Goal: Navigation & Orientation: Find specific page/section

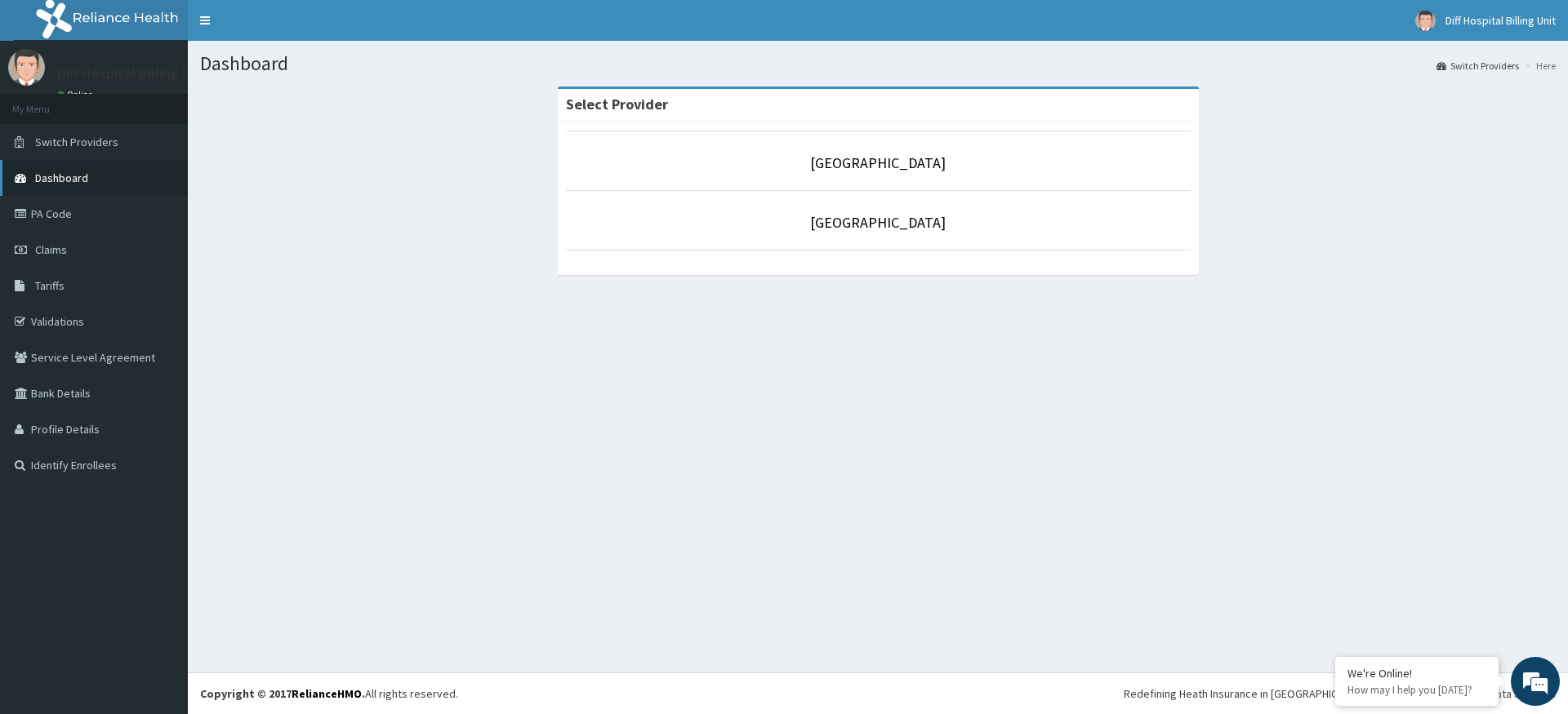
click at [96, 174] on link "Dashboard" at bounding box center [94, 178] width 187 height 36
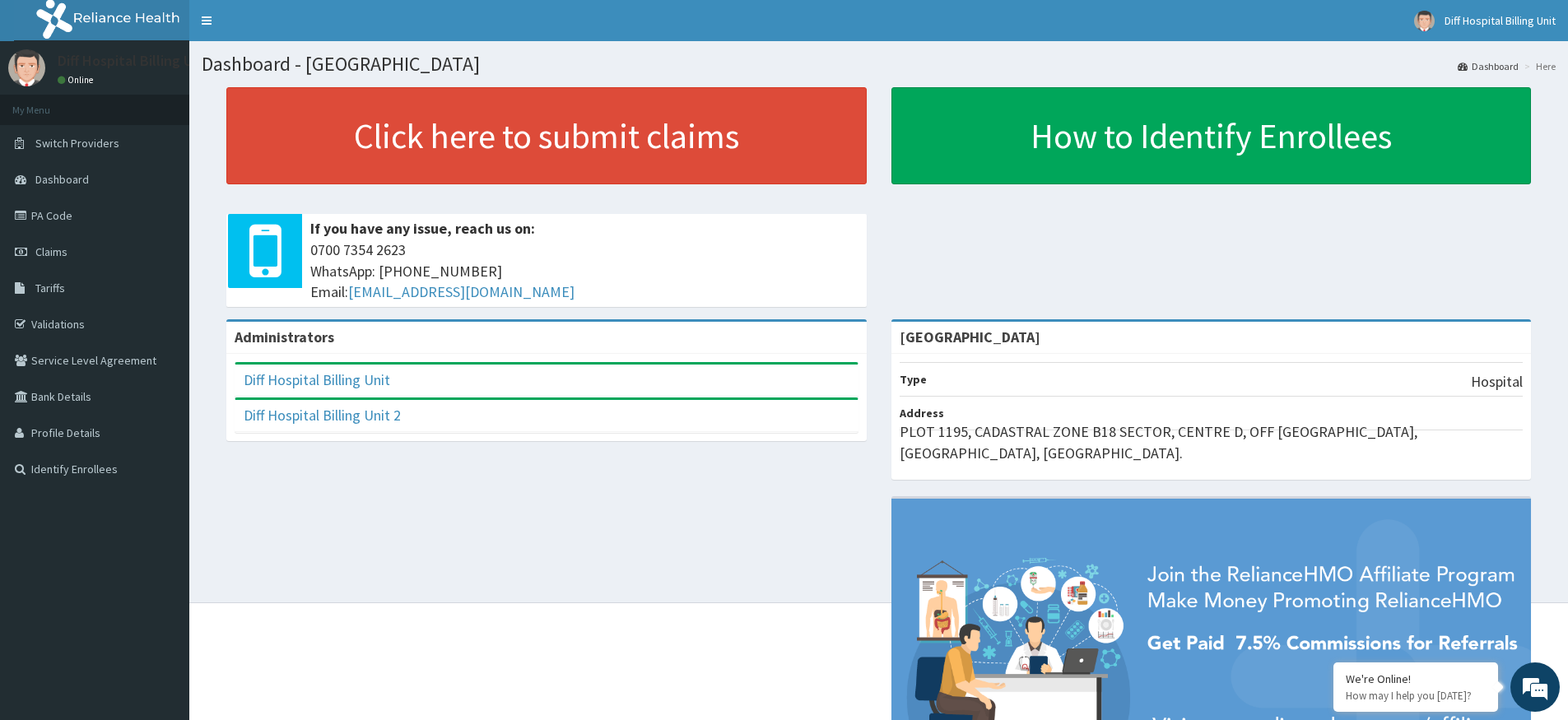
click at [507, 337] on div "Administrators" at bounding box center [547, 338] width 641 height 32
click at [109, 172] on link "Dashboard" at bounding box center [95, 179] width 189 height 36
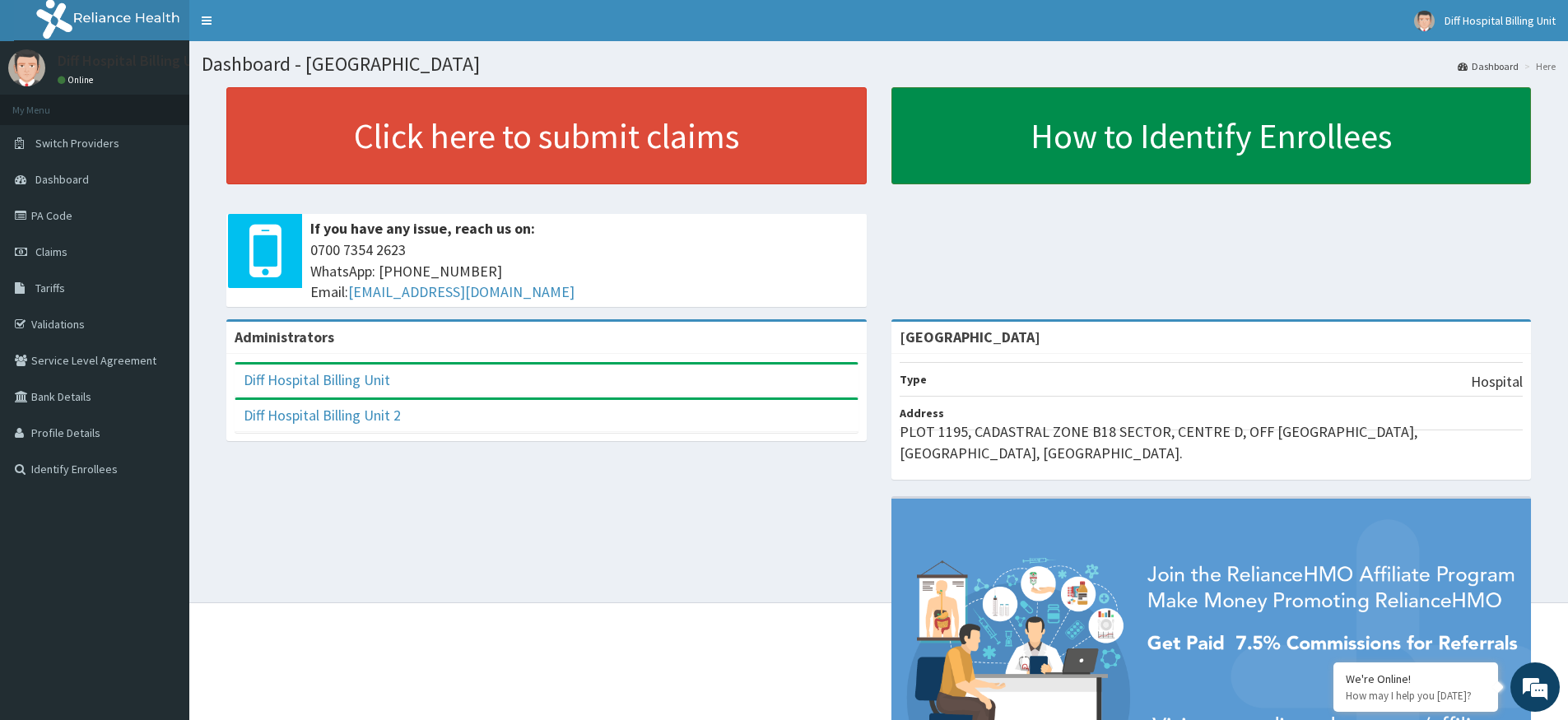
click at [1049, 120] on link "How to Identify Enrollees" at bounding box center [1212, 136] width 641 height 97
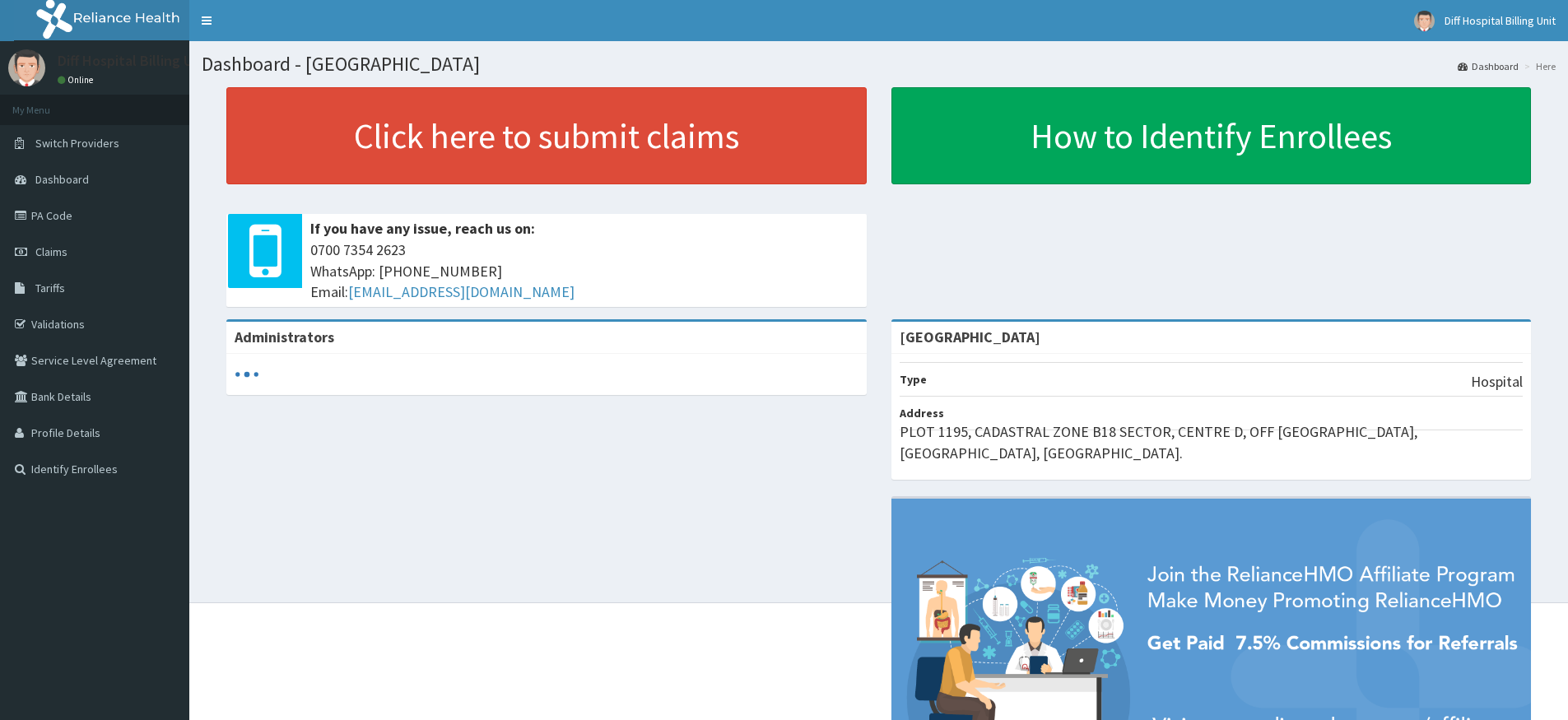
click at [312, 369] on div at bounding box center [546, 374] width 624 height 25
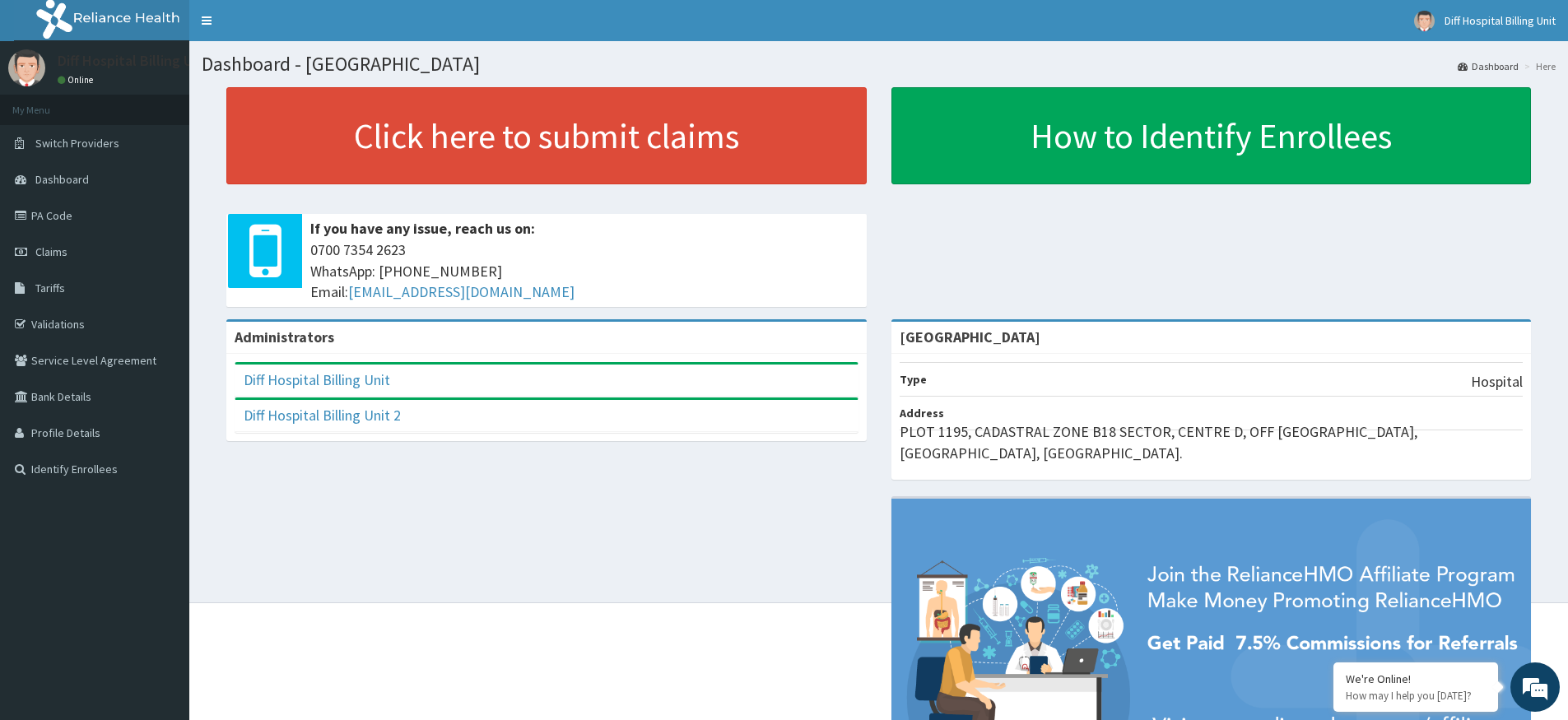
click at [604, 293] on span "0700 7354 2623 WhatsApp: 017001580 Email: hellonigeria@getreliancehealth.com" at bounding box center [584, 271] width 548 height 64
click at [90, 178] on link "Dashboard" at bounding box center [95, 179] width 189 height 36
